Goal: Task Accomplishment & Management: Manage account settings

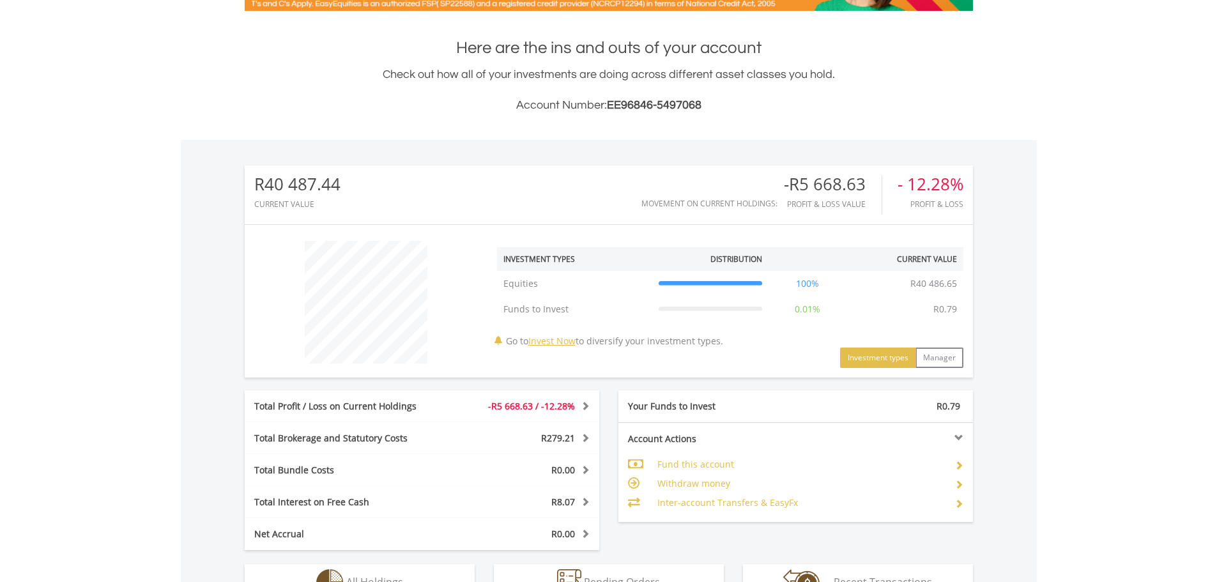
scroll to position [499, 0]
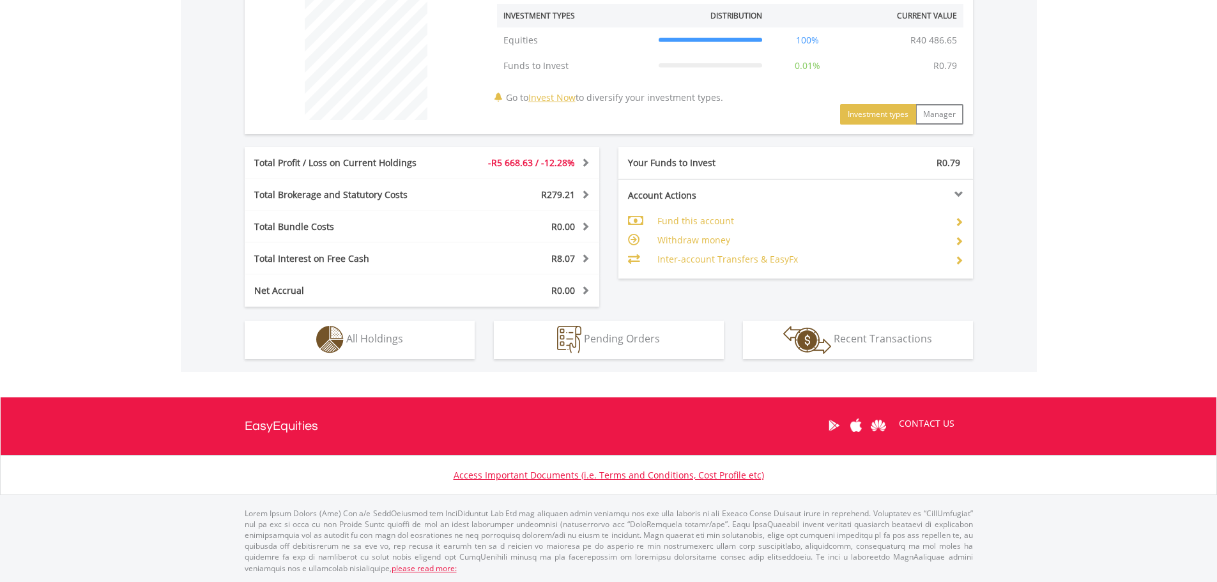
click at [769, 256] on td "Inter-account Transfers & EasyFx" at bounding box center [801, 259] width 287 height 19
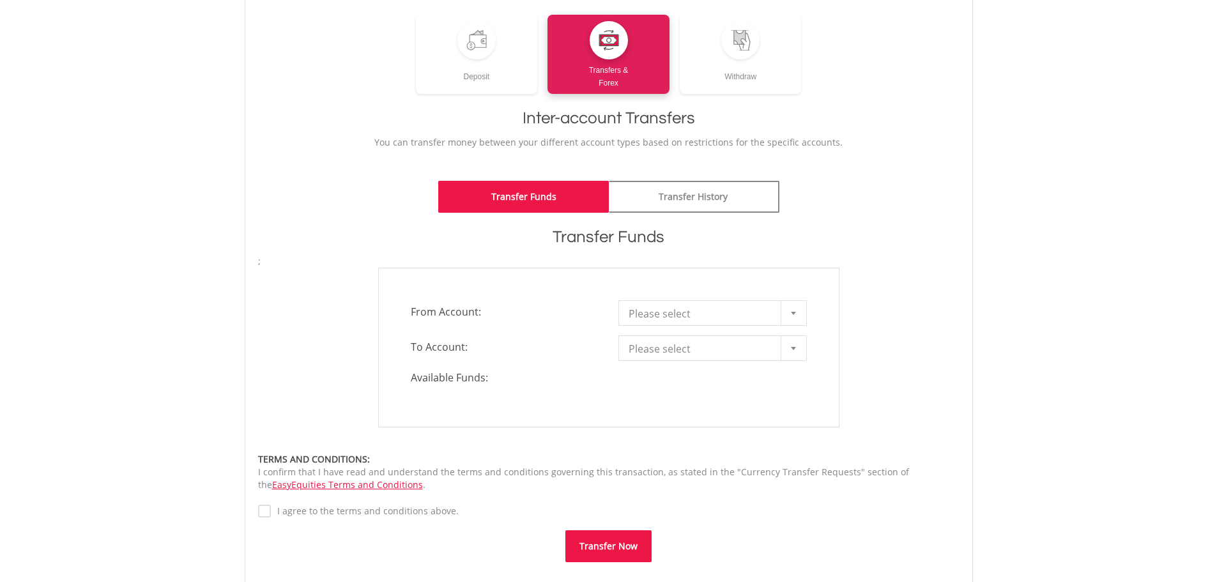
scroll to position [128, 0]
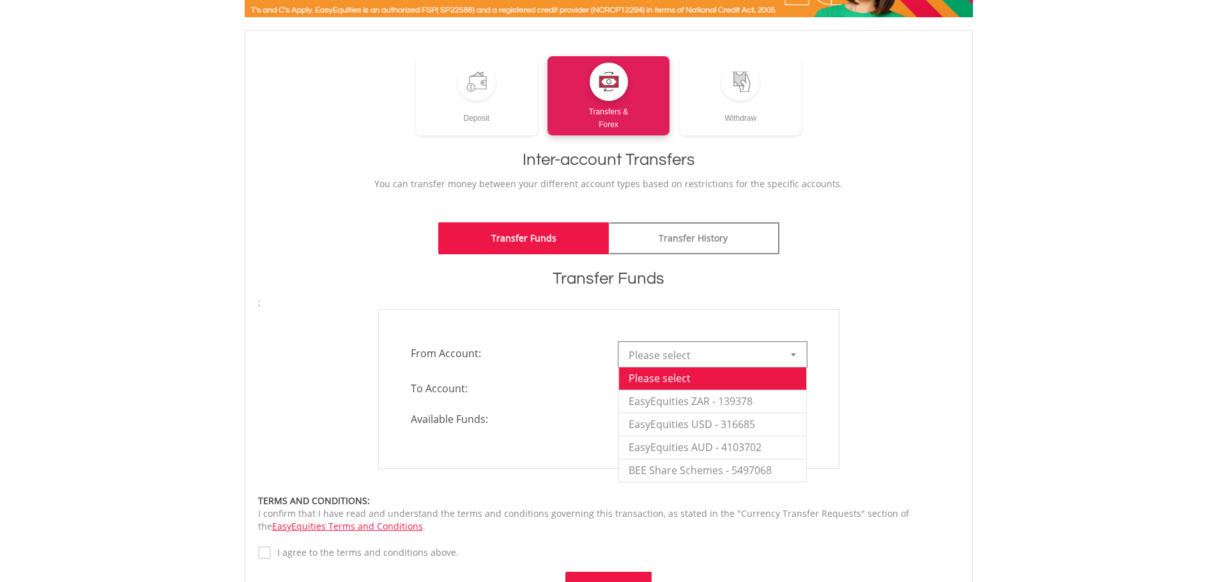
click at [757, 355] on span "Please select" at bounding box center [703, 356] width 149 height 26
click at [757, 396] on li "EasyEquities ZAR - 139378" at bounding box center [712, 401] width 187 height 23
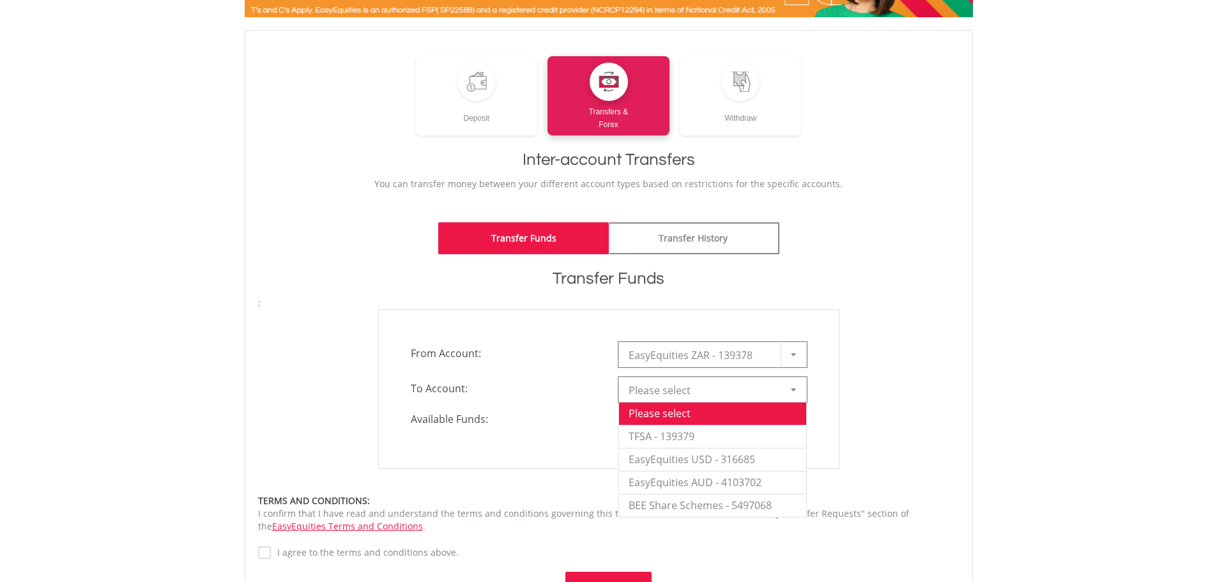
click at [753, 390] on span "Please select" at bounding box center [703, 391] width 149 height 26
click at [750, 454] on li "EasyEquities USD - 316685" at bounding box center [712, 459] width 187 height 23
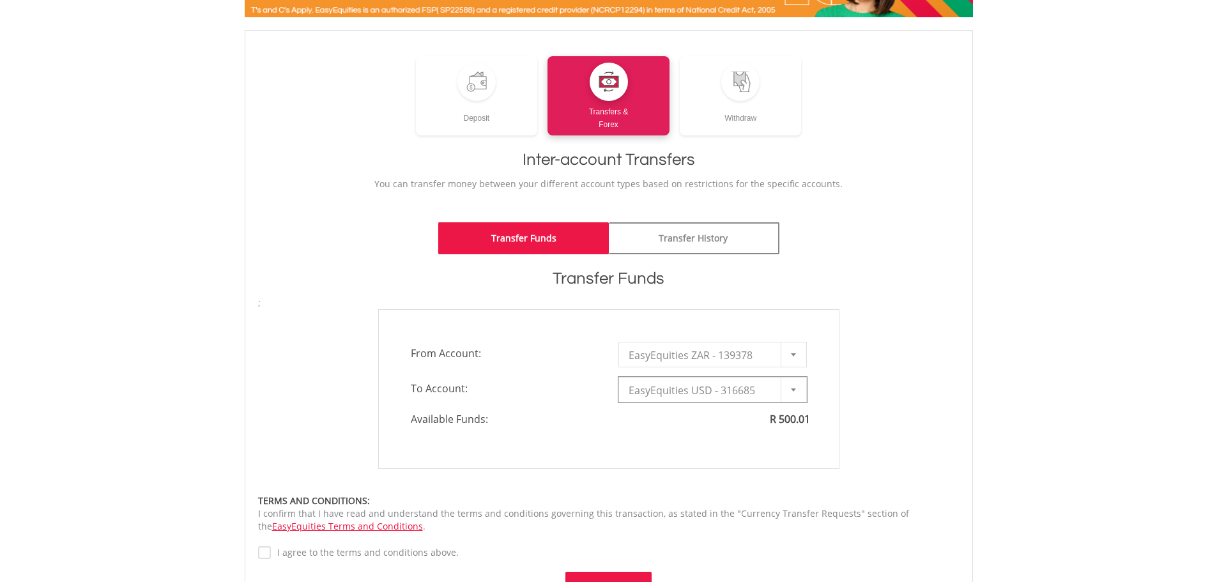
type input "*"
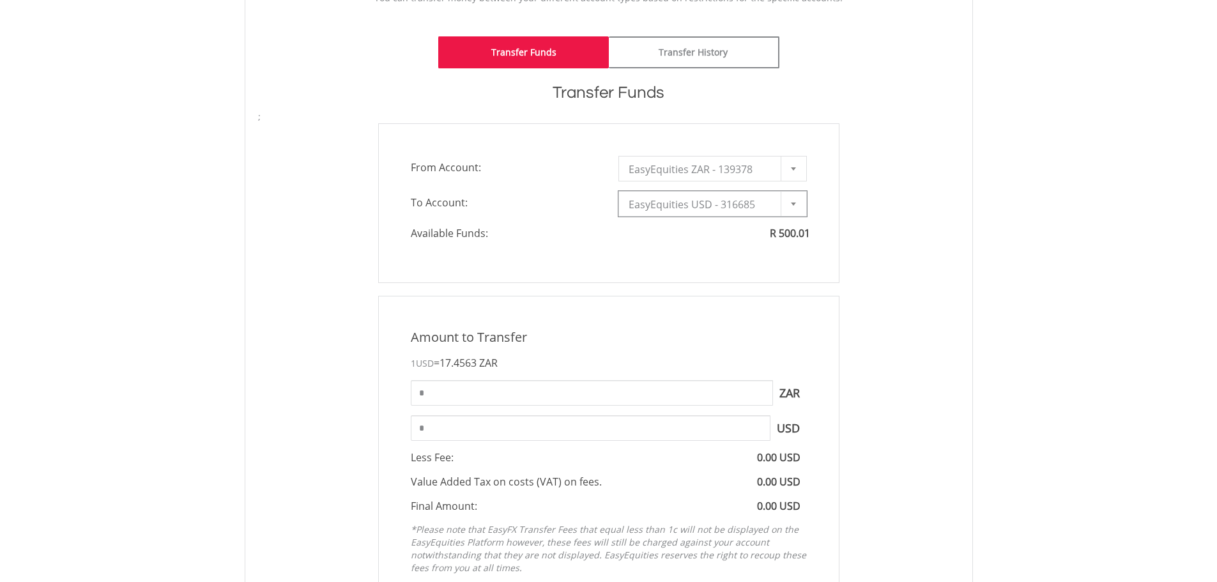
scroll to position [320, 0]
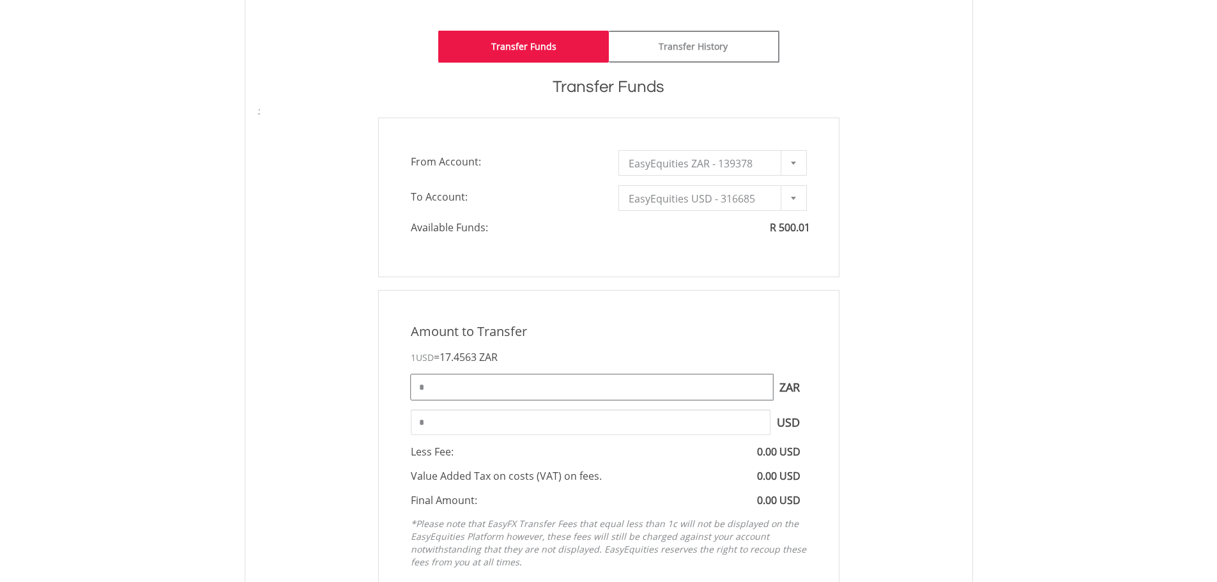
drag, startPoint x: 603, startPoint y: 398, endPoint x: 350, endPoint y: 385, distance: 253.4
click at [350, 385] on div "Amount to Transfer 1 USD = 17.4563 ZAR * ZAR You can transfer funds into your o…" at bounding box center [609, 449] width 721 height 318
type input "***"
type input "*****"
click at [946, 408] on div "Amount to Transfer 1 USD = 17.4563 ZAR *** ZAR You can transfer funds into your…" at bounding box center [609, 449] width 721 height 318
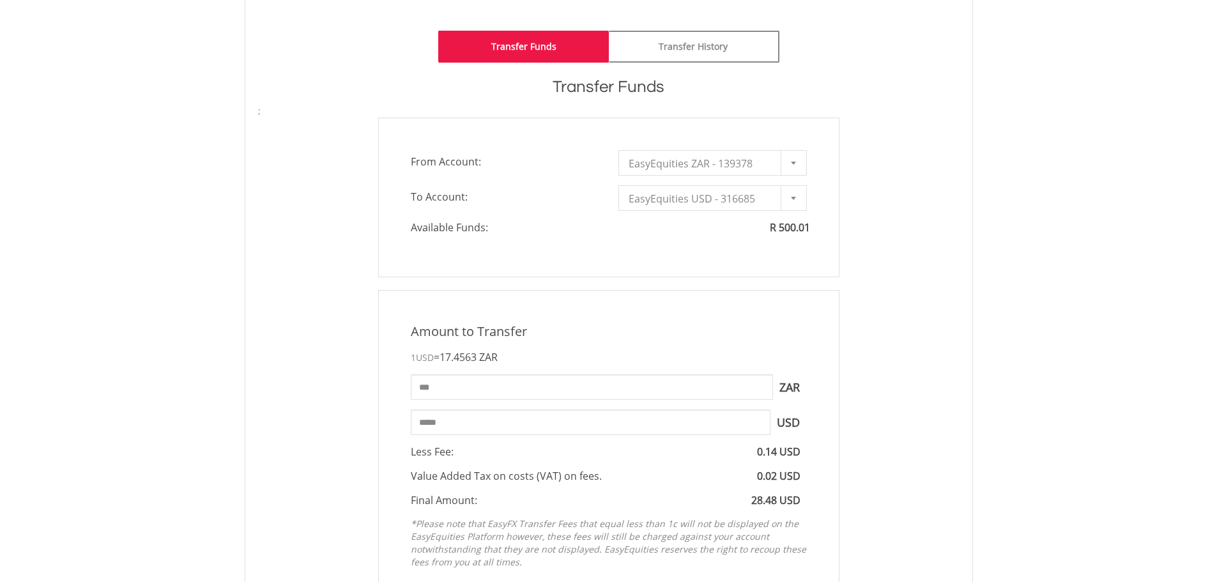
scroll to position [767, 0]
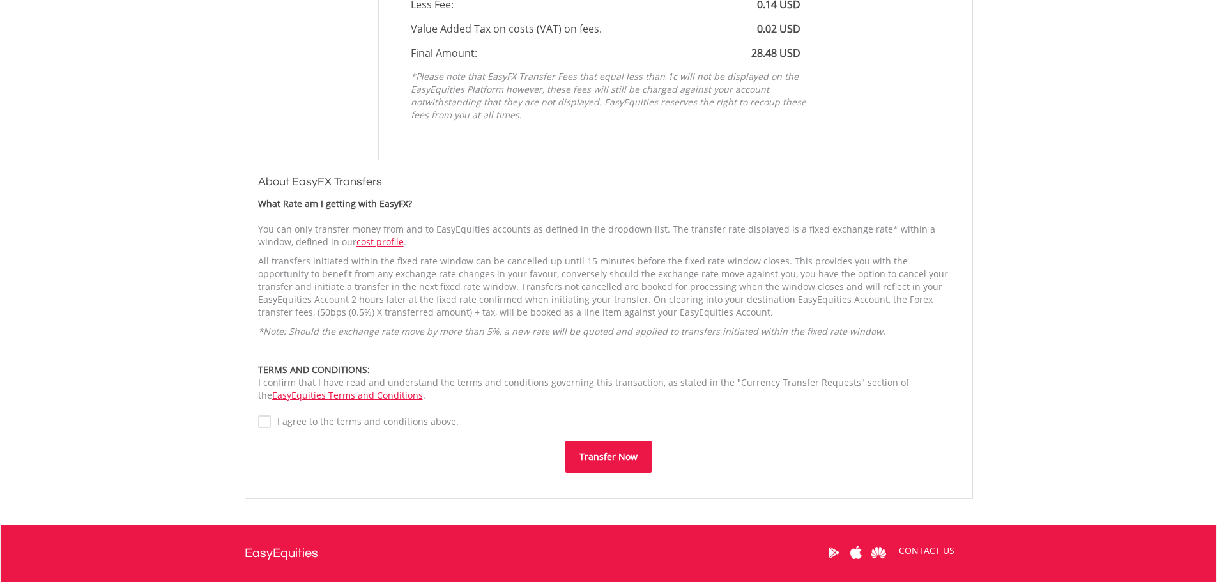
click at [626, 463] on button "Transfer Now" at bounding box center [609, 457] width 86 height 32
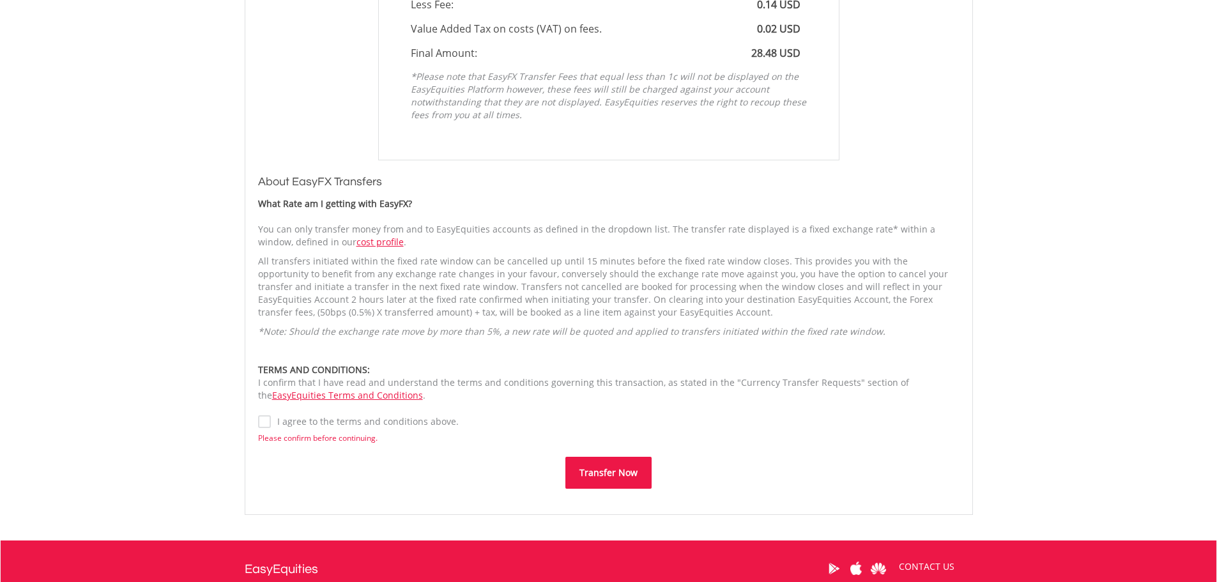
click at [332, 422] on label "I agree to the terms and conditions above." at bounding box center [365, 421] width 188 height 13
click at [606, 463] on button "Transfer Now" at bounding box center [609, 473] width 86 height 32
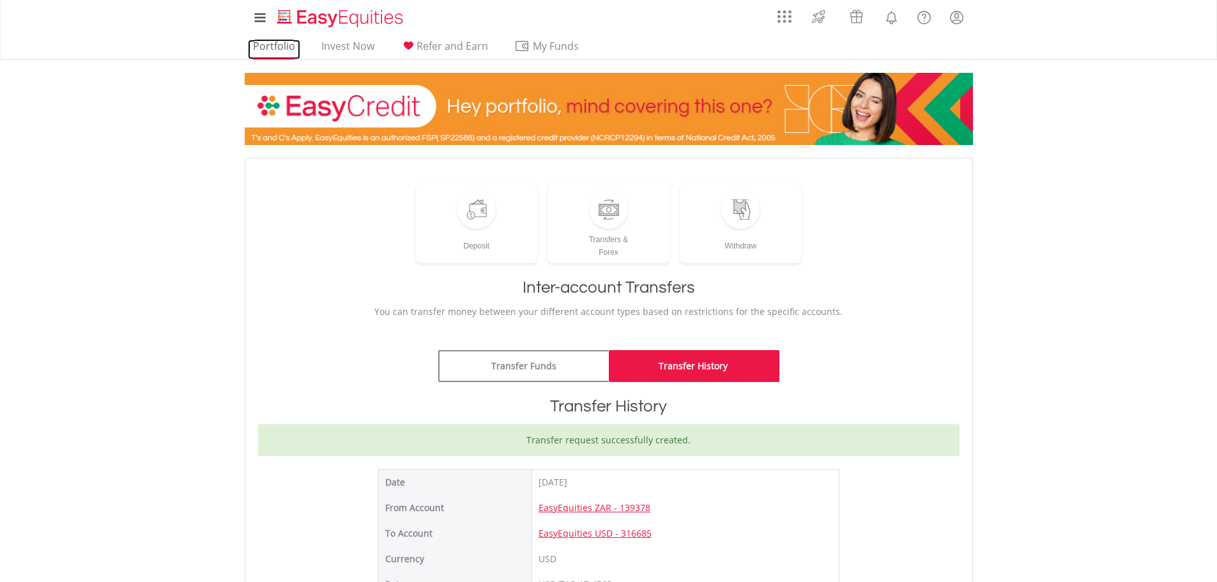
click at [268, 43] on link "Portfolio" at bounding box center [274, 50] width 52 height 20
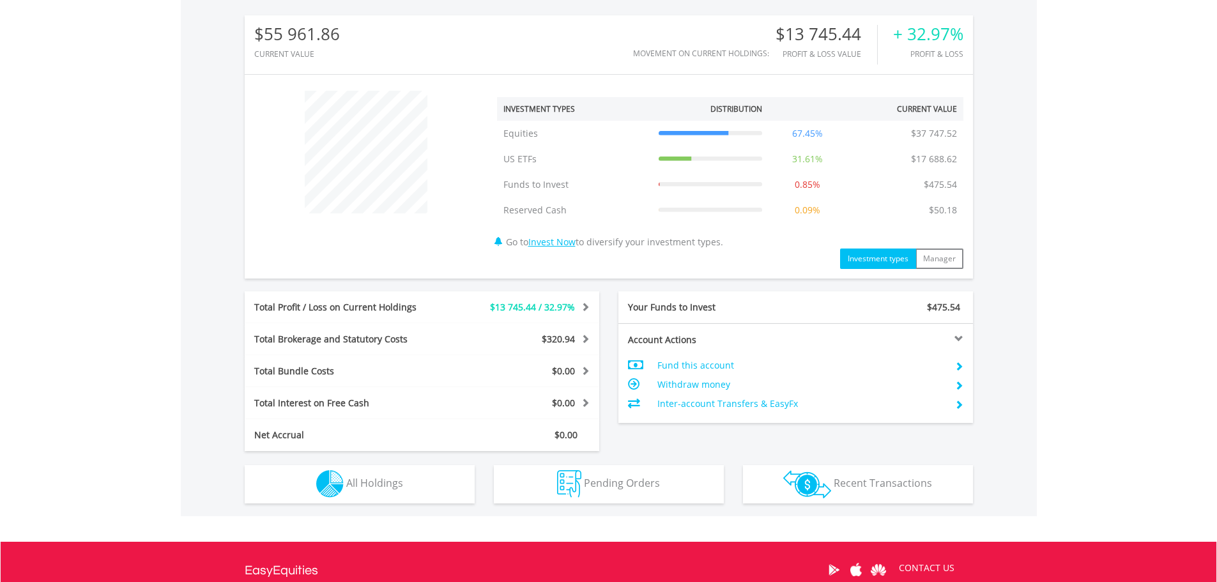
scroll to position [550, 0]
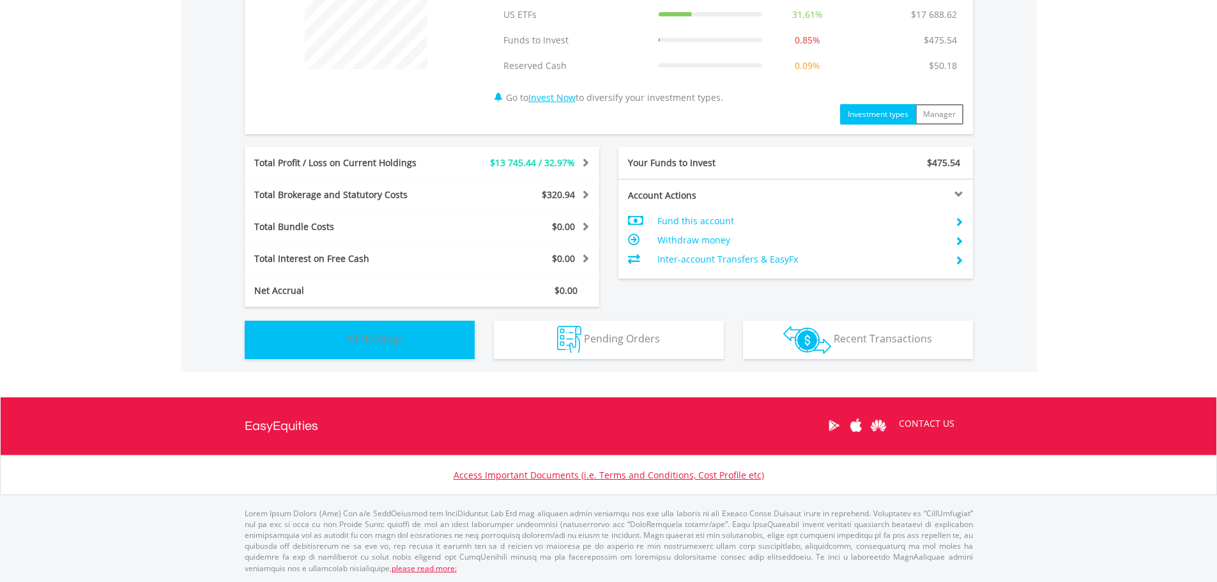
click at [422, 350] on button "Holdings All Holdings" at bounding box center [360, 340] width 230 height 38
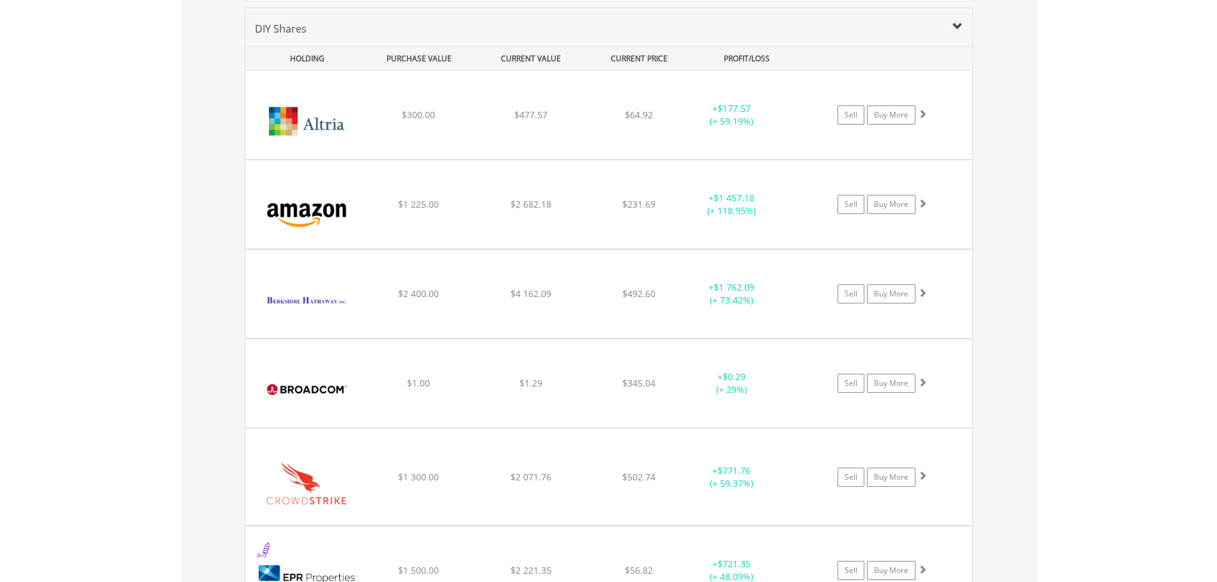
scroll to position [948, 0]
